Goal: Task Accomplishment & Management: Manage account settings

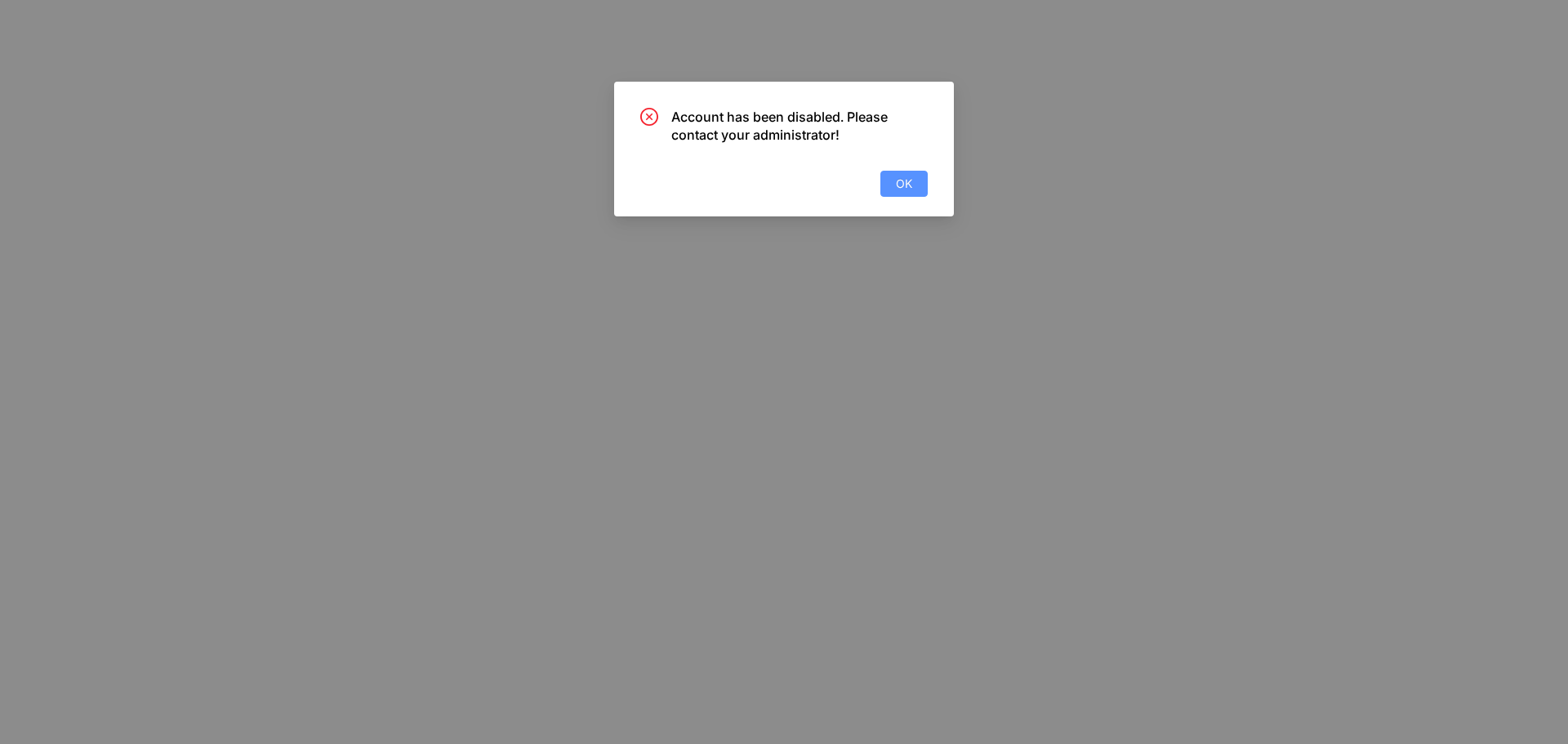
click at [905, 188] on span "OK" at bounding box center [904, 184] width 16 height 18
